Goal: Task Accomplishment & Management: Use online tool/utility

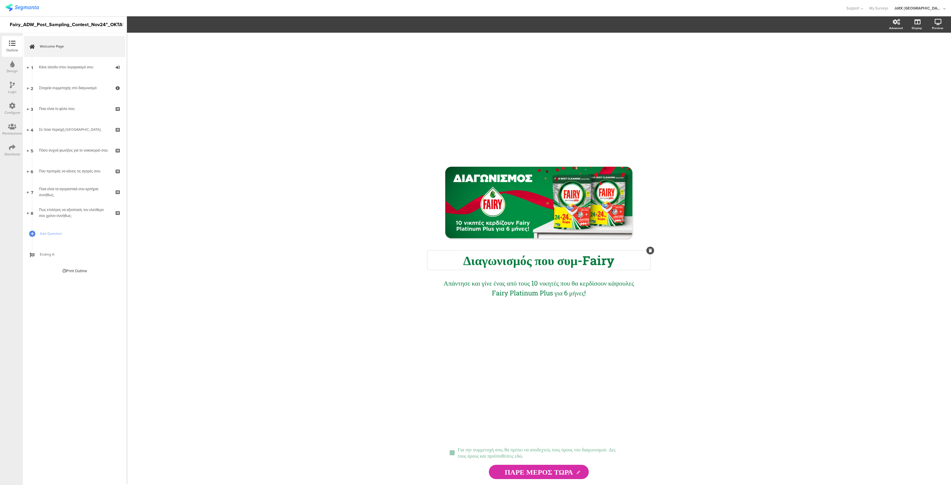
click at [582, 265] on div "Διαγωνισμός που συμ-Fairy Διαγωνισμός που συμ-Fairy" at bounding box center [538, 259] width 223 height 19
drag, startPoint x: 622, startPoint y: 259, endPoint x: 439, endPoint y: 248, distance: 184.0
click at [439, 248] on div "/ Διαγωνισμός που συμ-Fairy Διαγωνισμός που συμ-Fairy Διαγωνισμός που συμ-Fairy…" at bounding box center [539, 235] width 220 height 137
copy p "Διαγωνισμός που συμ-Fairy"
click at [546, 475] on input "ΠΑΡΕ ΜΕΡΟΣ ΤΩΡΑ" at bounding box center [539, 472] width 100 height 14
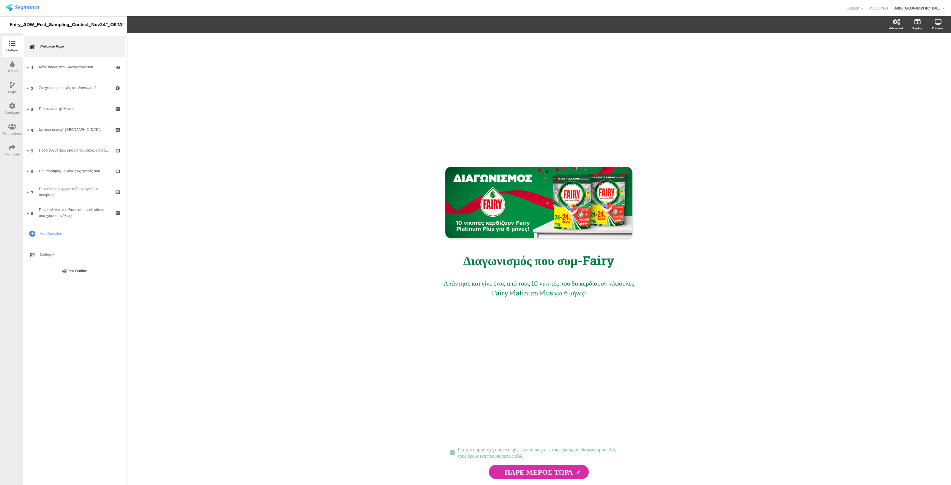
click at [578, 474] on icon at bounding box center [578, 473] width 4 height 4
drag, startPoint x: 574, startPoint y: 471, endPoint x: 500, endPoint y: 469, distance: 73.4
click at [500, 469] on input "ΠΑΡΕ ΜΕΡΟΣ ΤΩΡΑ" at bounding box center [539, 472] width 100 height 14
click at [10, 64] on icon at bounding box center [12, 64] width 4 height 7
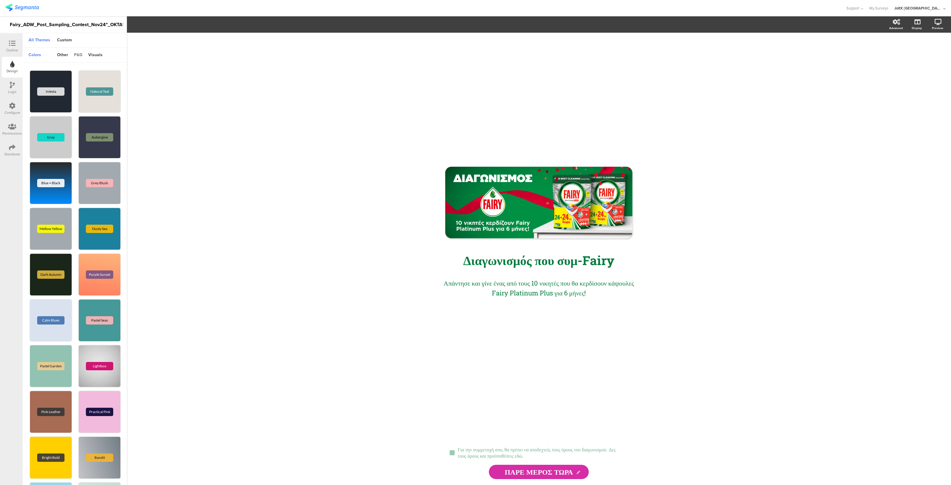
click at [79, 51] on div "p&g" at bounding box center [78, 55] width 14 height 10
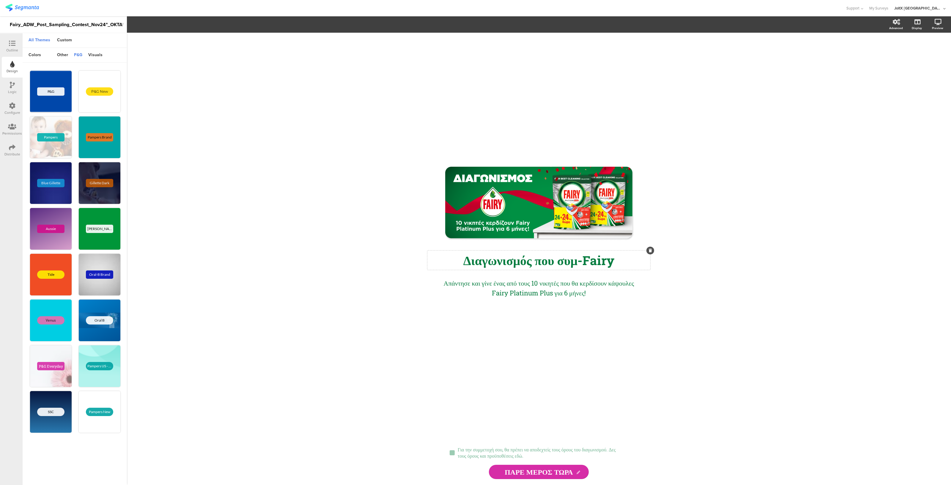
click at [498, 264] on div "Διαγωνισμός που συμ-Fairy Διαγωνισμός που συμ-Fairy" at bounding box center [538, 259] width 223 height 19
click at [498, 264] on p "Διαγωνισμός που συμ-Fairy" at bounding box center [539, 260] width 220 height 16
click at [187, 23] on icon at bounding box center [186, 24] width 5 height 5
click at [519, 294] on div "Απάντησε και γίνε ένας από τους 10 νικητές που θα κερδίσουν κάψουλες Fairy Plat…" at bounding box center [538, 288] width 211 height 23
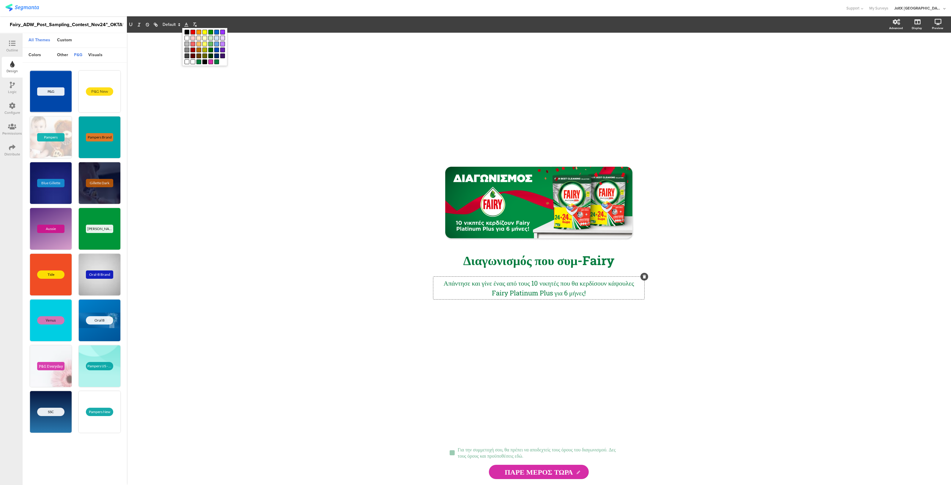
click at [519, 294] on p "Απάντησε και γίνε ένας από τους 10 νικητές που θα κερδίσουν κάψουλες Fairy Plat…" at bounding box center [539, 288] width 208 height 20
click at [92, 223] on div "Ariel" at bounding box center [100, 229] width 42 height 42
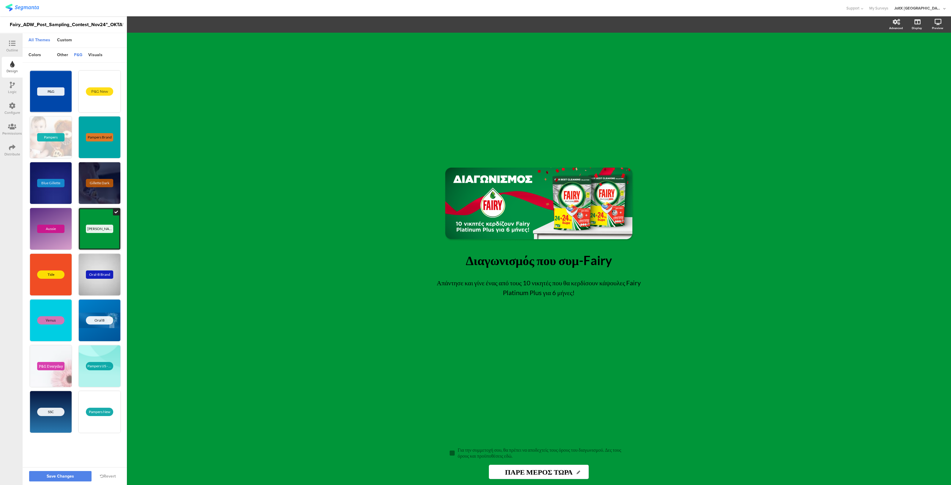
click at [92, 223] on div "Ariel" at bounding box center [100, 229] width 42 height 42
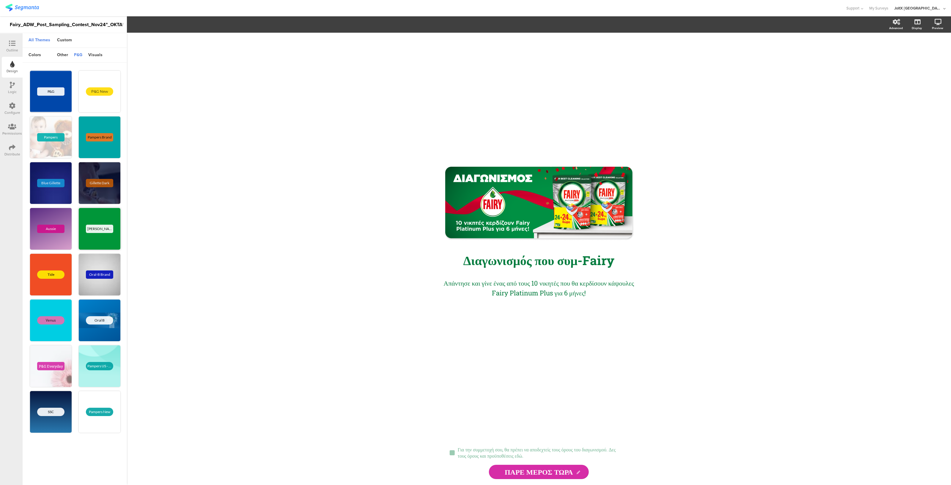
click at [92, 223] on div "Ariel" at bounding box center [100, 229] width 42 height 42
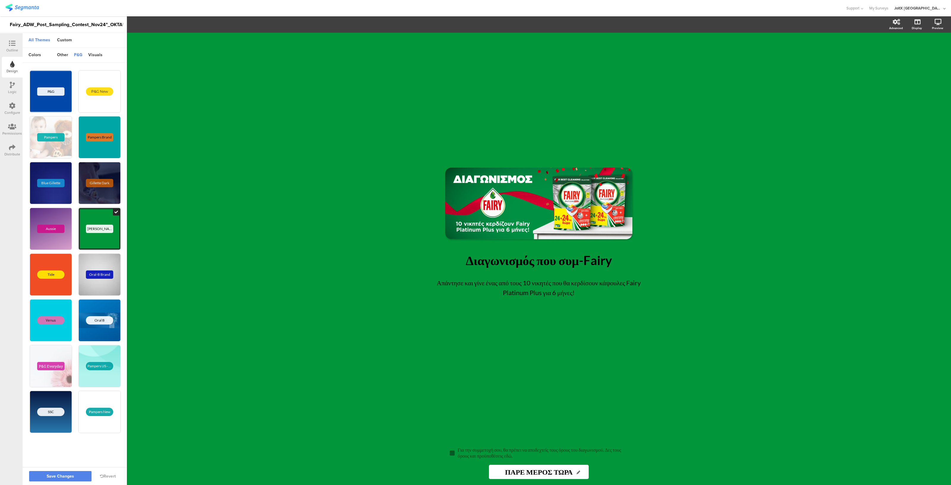
click at [92, 223] on div "Ariel" at bounding box center [100, 229] width 42 height 42
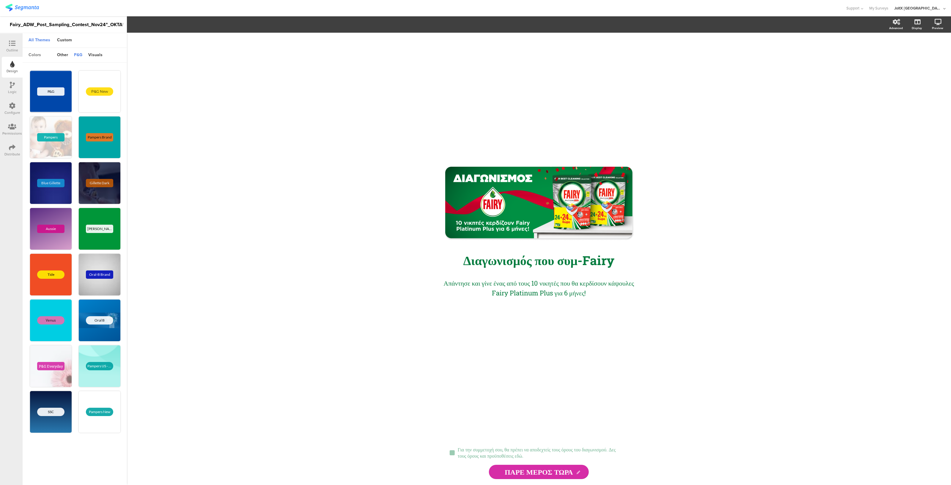
click at [37, 54] on div "colors" at bounding box center [35, 55] width 18 height 10
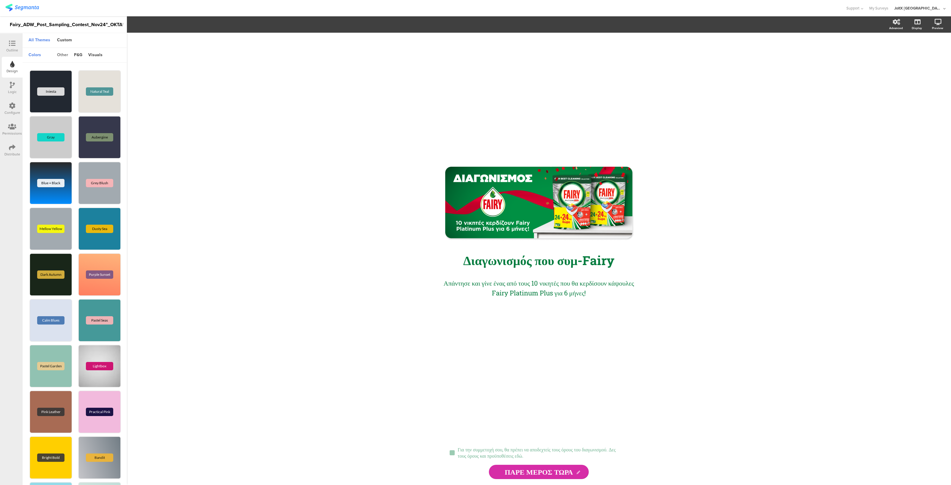
click at [67, 51] on div "other" at bounding box center [62, 55] width 17 height 10
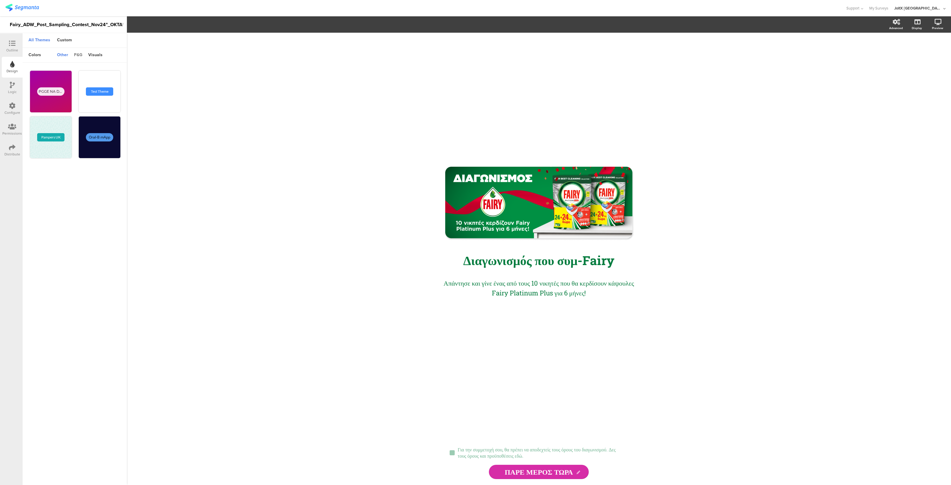
click at [78, 54] on div "p&g" at bounding box center [78, 55] width 14 height 10
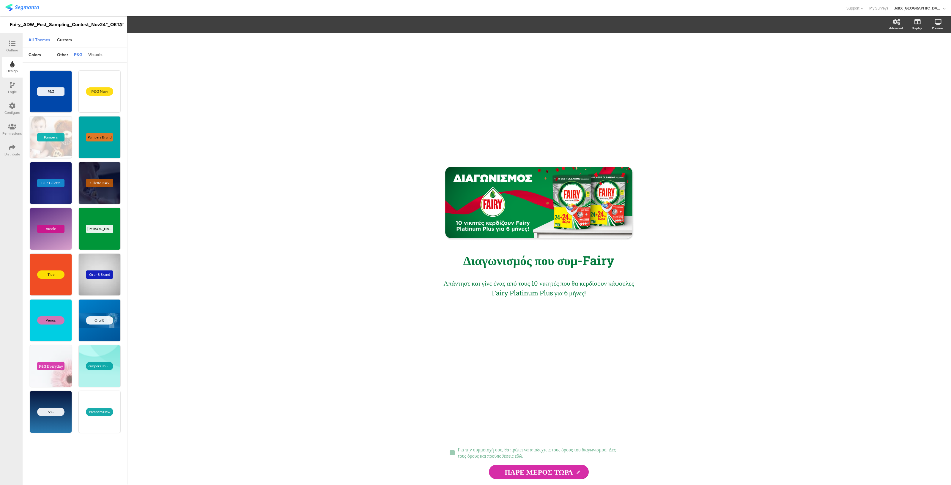
click at [92, 53] on div "visuals" at bounding box center [95, 55] width 20 height 10
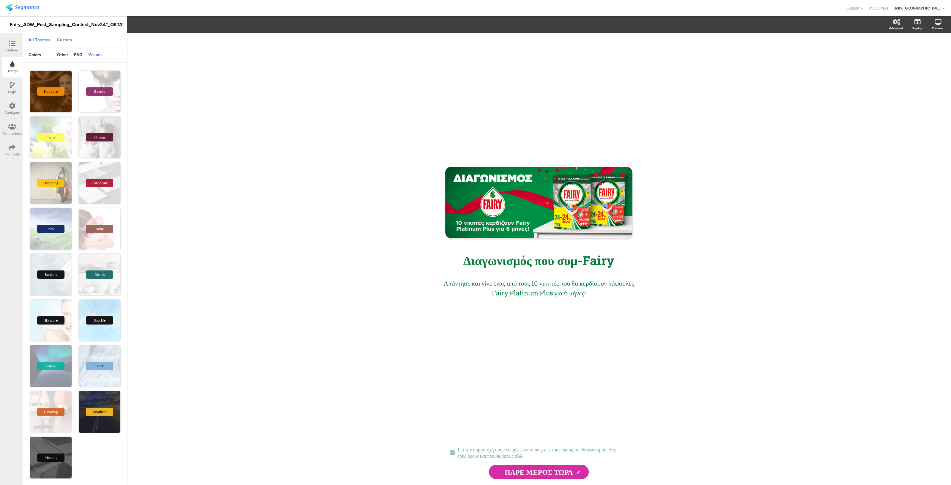
click at [69, 37] on div "Custom" at bounding box center [64, 40] width 21 height 10
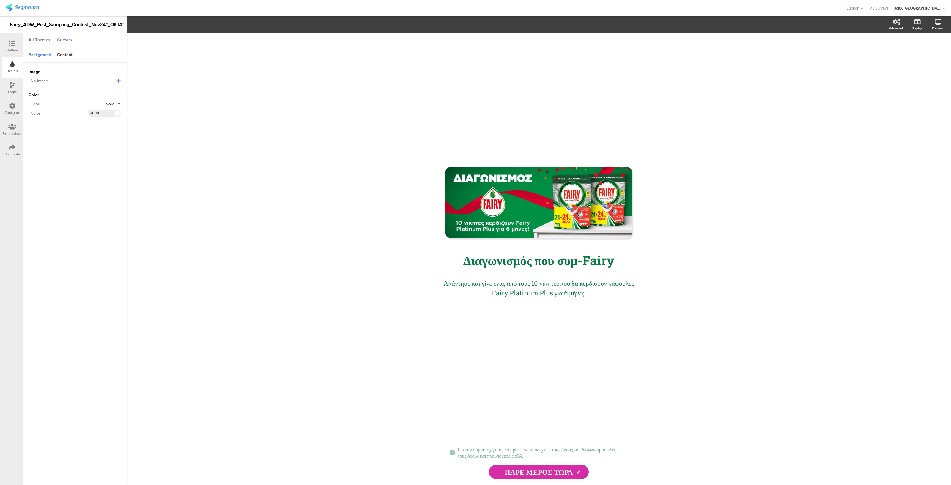
click at [40, 39] on div "All Themes" at bounding box center [40, 40] width 28 height 10
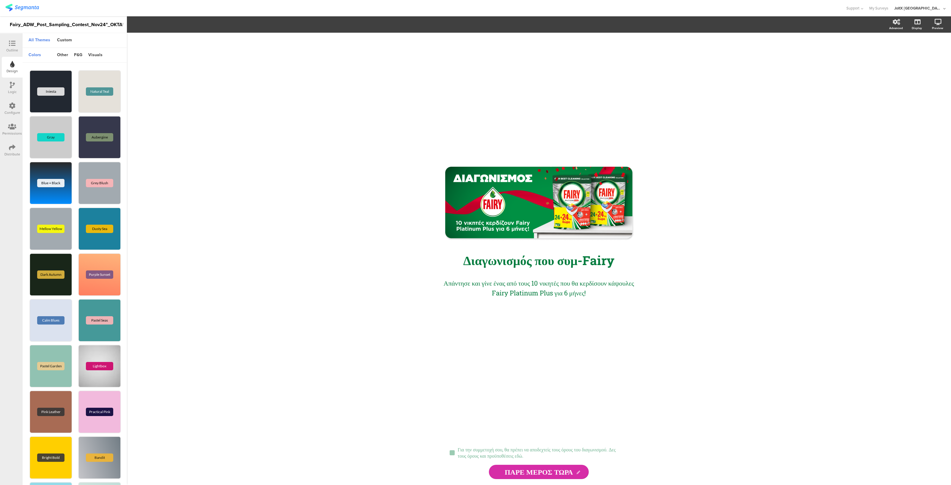
click at [16, 42] on div at bounding box center [12, 43] width 12 height 7
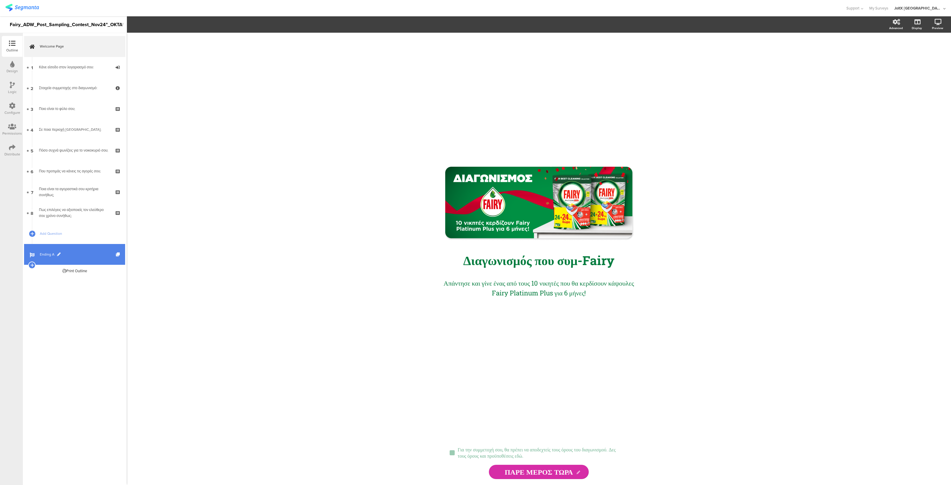
click at [56, 248] on link "Ending A" at bounding box center [74, 254] width 101 height 21
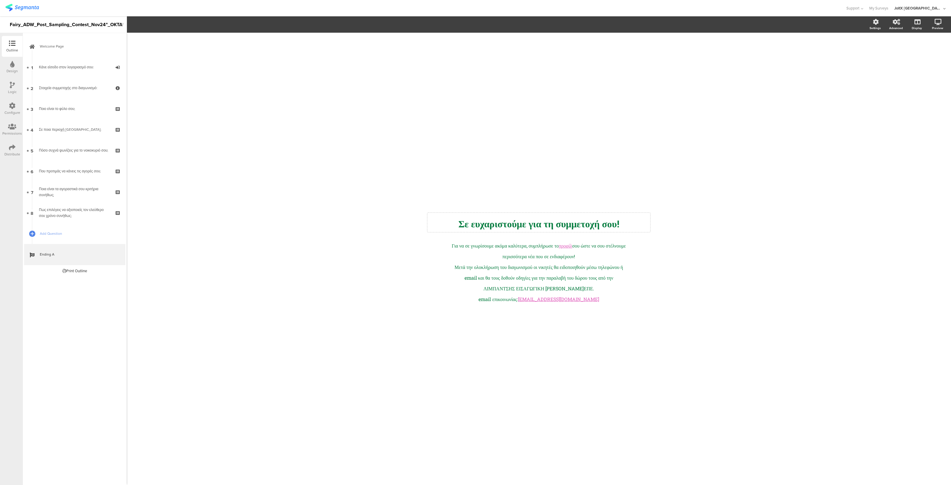
click at [520, 223] on div "Σε ευχαρ ﻿ ιστούμε για τη συμμετοχή σου! Σε ευχαρ ﻿ ιστούμε για τη συμμετοχή σο…" at bounding box center [538, 222] width 223 height 19
click at [520, 223] on span "Σε ευχαρ﻿ιστούμε για τη συμμετοχή σου!" at bounding box center [538, 223] width 161 height 13
click at [505, 258] on div "Για να σε γνωρίσουμε ακόμα καλύτερα, συμπλήρωσε το προφίλ σου ώστε να σου στέλν…" at bounding box center [538, 271] width 181 height 67
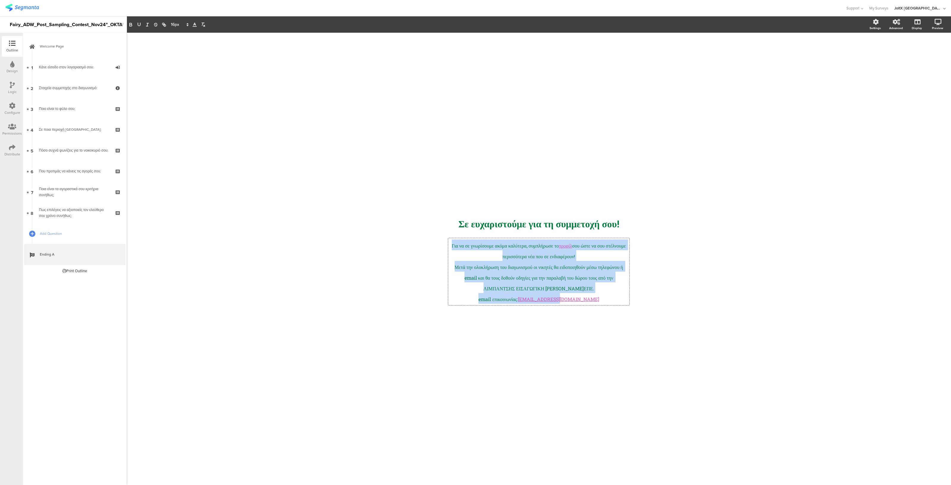
drag, startPoint x: 585, startPoint y: 298, endPoint x: 446, endPoint y: 247, distance: 148.7
click at [446, 247] on div "/ Σε ευχαρ ﻿ ιστούμε για τη συμμετοχή σου! Σε ευχαρ ﻿ ιστούμε για τη συμμετοχή …" at bounding box center [539, 258] width 238 height 107
copy div "Για να σε γνωρίσουμε ακόμα καλύτερα, συμπλήρωσε το προφίλ σου ώστε να σου στέλν…"
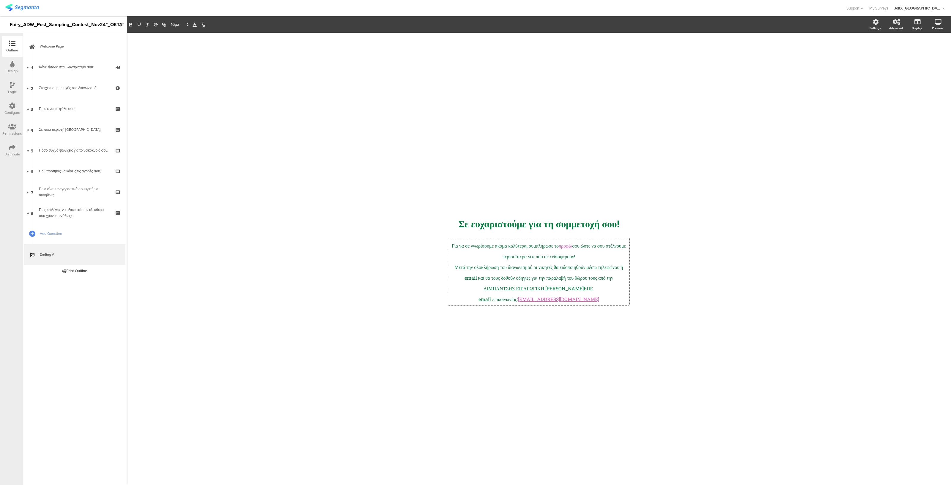
click at [645, 253] on div "/ Σε ευχαρ ﻿ ιστούμε για τη συμμετοχή σου! Σε ευχαρ ﻿ ιστούμε για τη συμμετοχή …" at bounding box center [539, 258] width 238 height 107
click at [74, 76] on link "1 Κάνε είσοδο στον λογαριασμό σου:" at bounding box center [74, 67] width 101 height 21
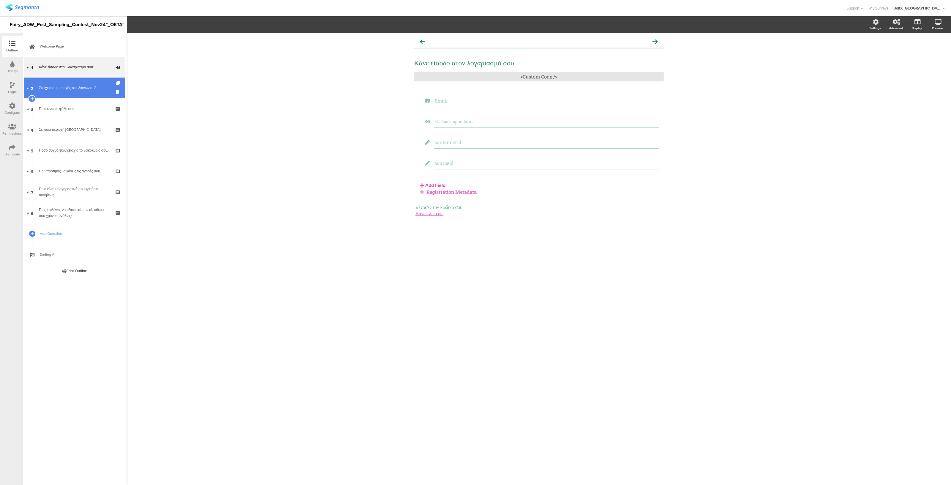
click at [73, 87] on div "Στοιχεία συμμετοχής στο διαγωνισμό:" at bounding box center [74, 88] width 71 height 6
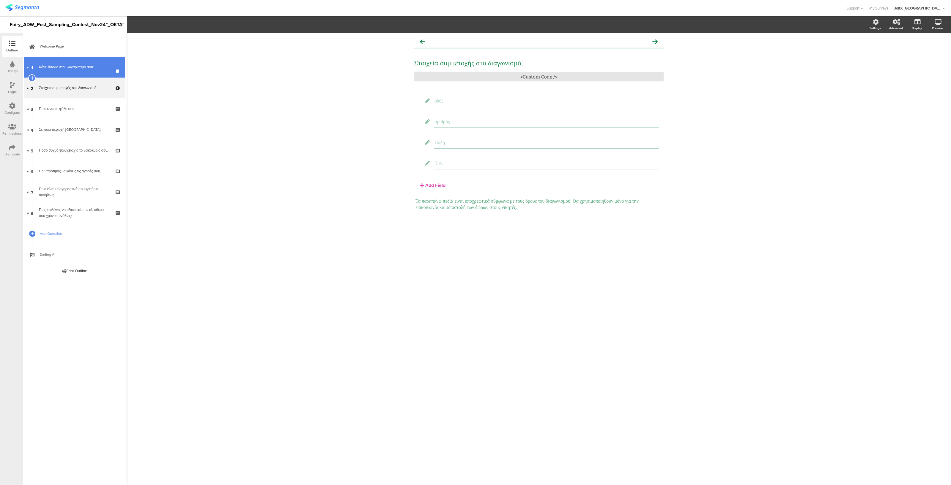
click at [73, 72] on link "1 Κάνε είσοδο στον λογαριασμό σου:" at bounding box center [74, 67] width 101 height 21
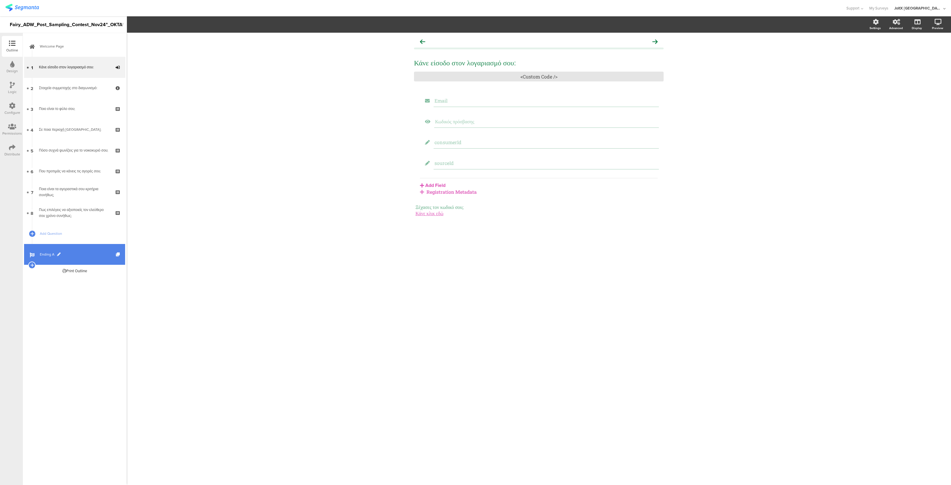
click at [92, 255] on span "Ending A" at bounding box center [78, 254] width 76 height 6
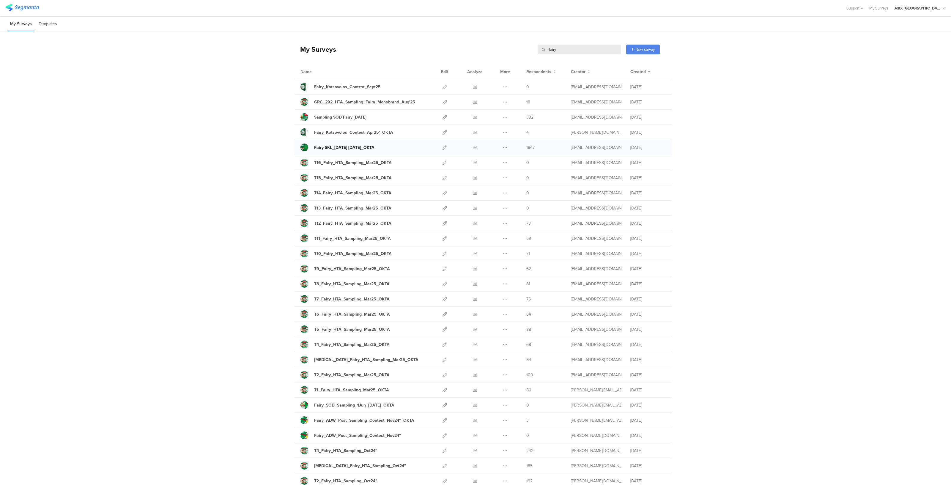
scroll to position [78, 0]
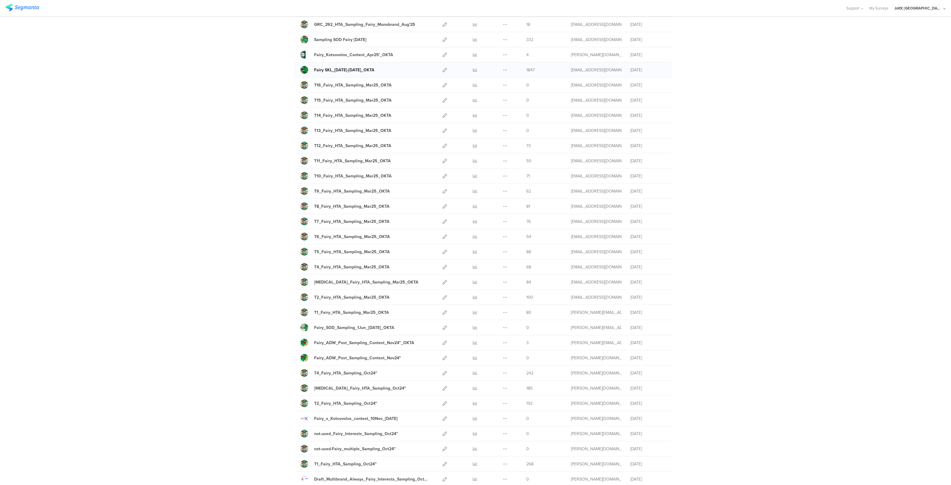
click at [331, 70] on div "Fairy SKL_[DATE]-[DATE]_OKTA" at bounding box center [344, 70] width 60 height 6
click at [443, 68] on icon at bounding box center [444, 70] width 4 height 4
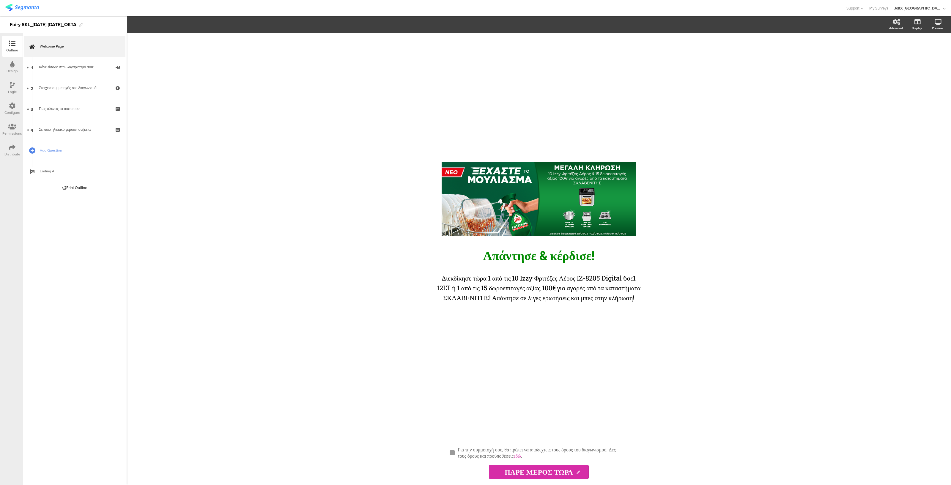
click at [14, 69] on div "Design" at bounding box center [12, 70] width 11 height 5
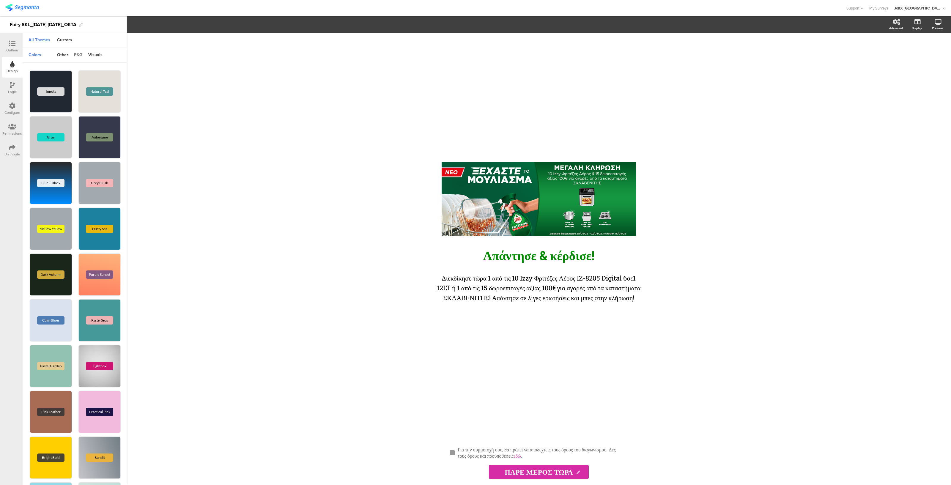
click at [78, 50] on div "p&g" at bounding box center [78, 55] width 14 height 10
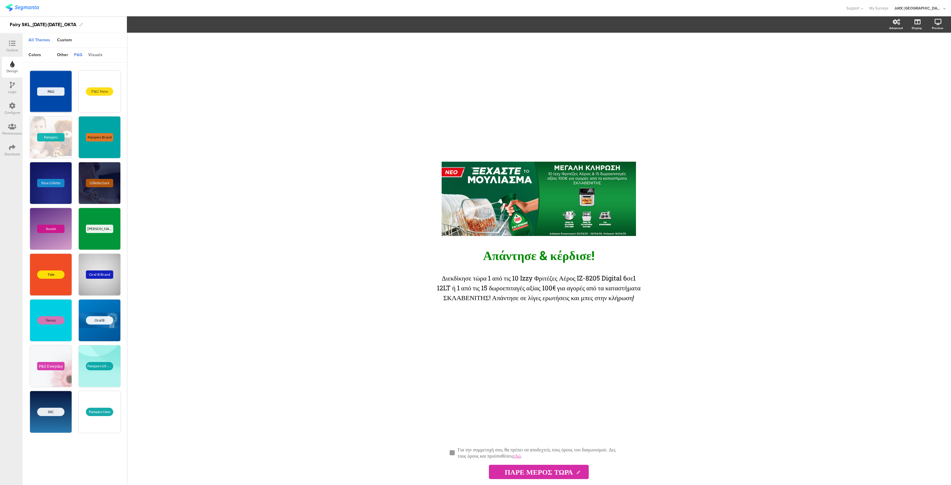
click at [98, 53] on div "visuals" at bounding box center [95, 55] width 20 height 10
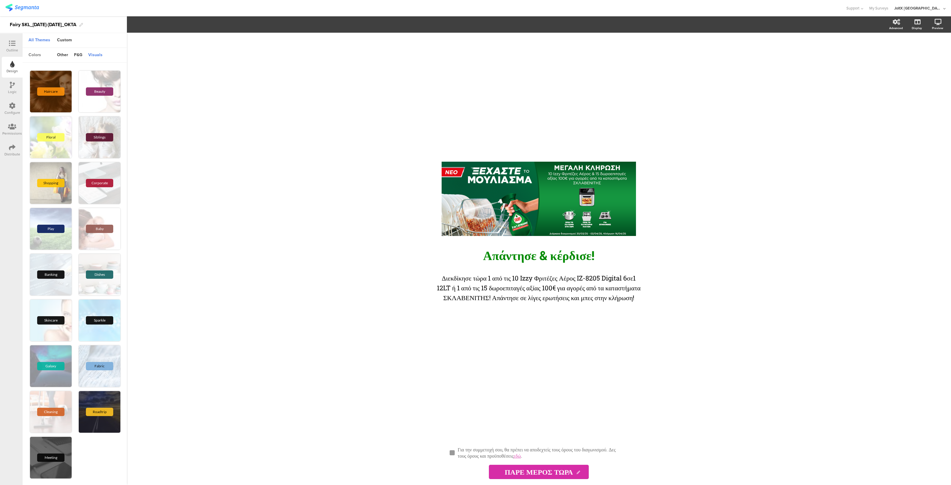
click at [35, 55] on div "colors" at bounding box center [35, 55] width 18 height 10
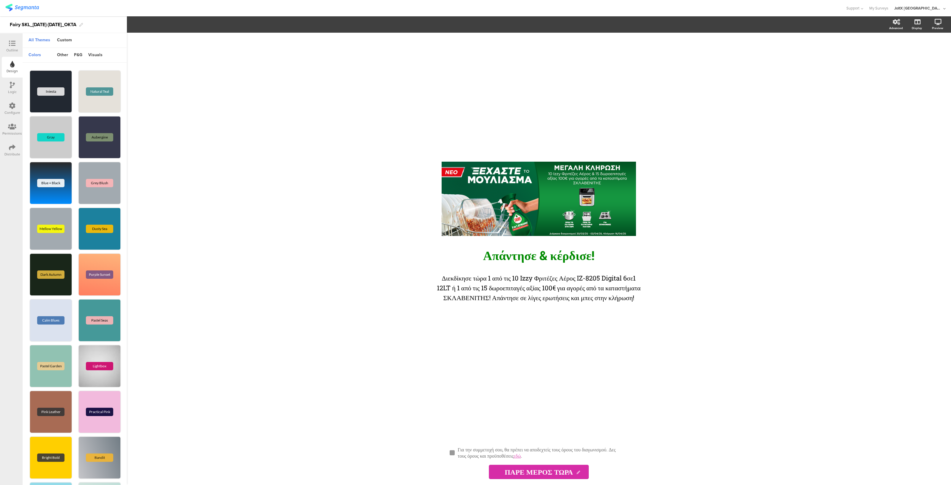
click at [35, 55] on div "colors" at bounding box center [35, 55] width 18 height 10
click at [36, 53] on div "colors" at bounding box center [35, 55] width 18 height 10
click at [493, 255] on div "Απάντησε & κέρδισε! Απάντησε & κέρδισε!" at bounding box center [538, 254] width 223 height 19
click at [493, 255] on span "Απάντησε & κέρδισε!" at bounding box center [538, 255] width 111 height 16
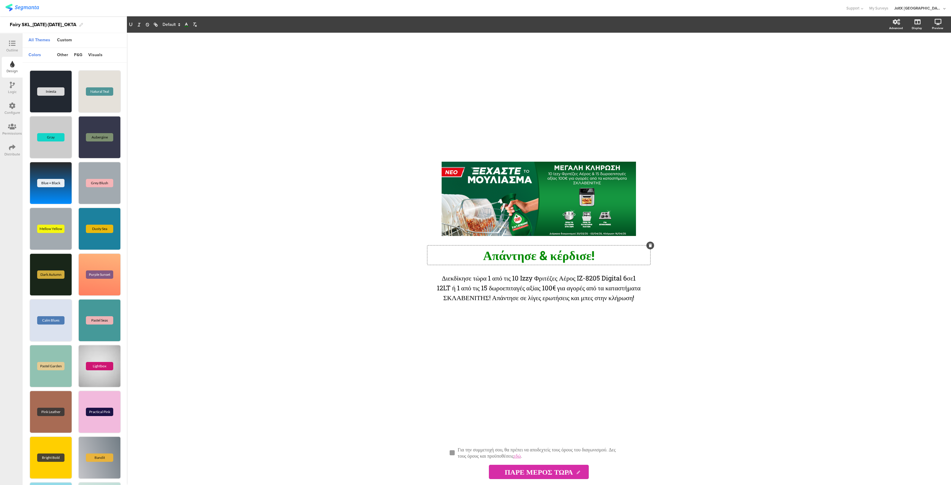
click at [187, 24] on icon at bounding box center [186, 24] width 5 height 5
click at [224, 63] on span at bounding box center [204, 47] width 45 height 38
